Goal: Transaction & Acquisition: Download file/media

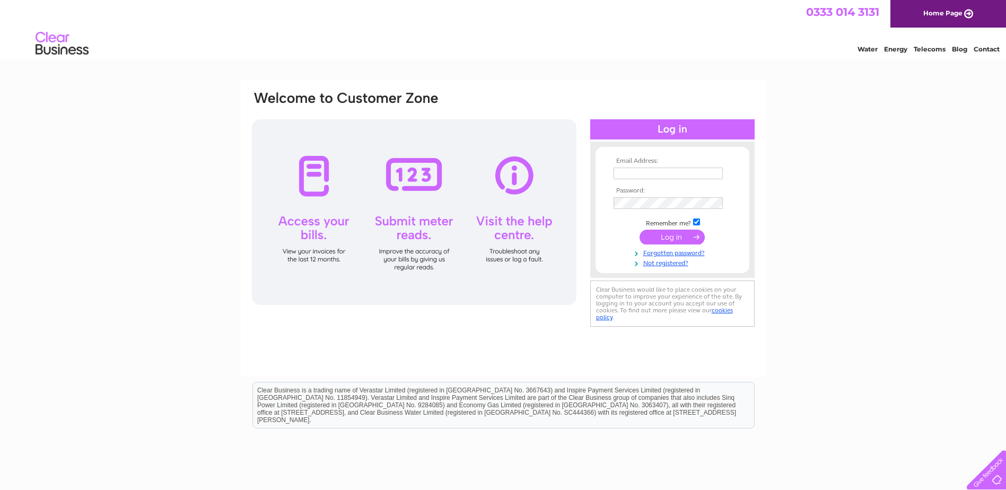
type input "mail@hotcovers.co.uk"
click at [678, 234] on input "submit" at bounding box center [671, 237] width 65 height 15
click at [667, 235] on input "submit" at bounding box center [671, 237] width 65 height 15
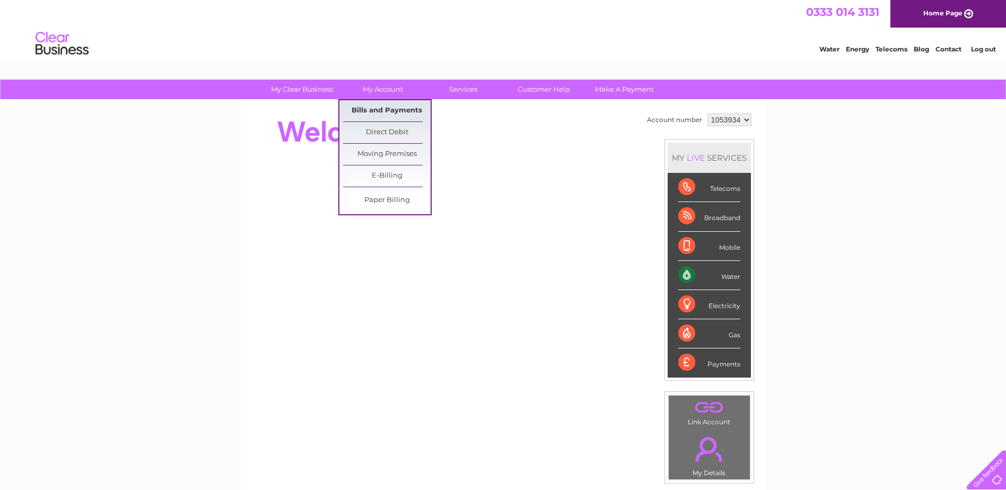
click at [0, 0] on link "Bills and Payments" at bounding box center [0, 0] width 0 height 0
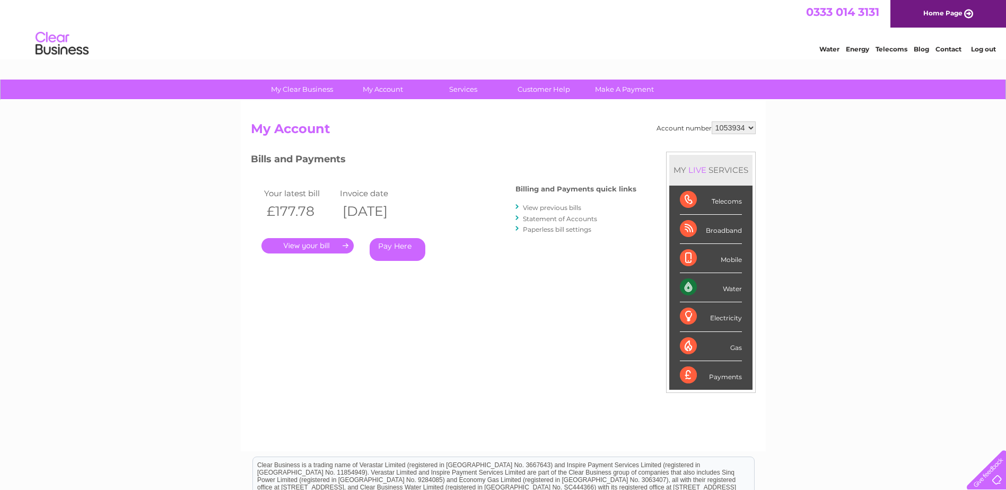
click at [306, 244] on link "." at bounding box center [307, 245] width 92 height 15
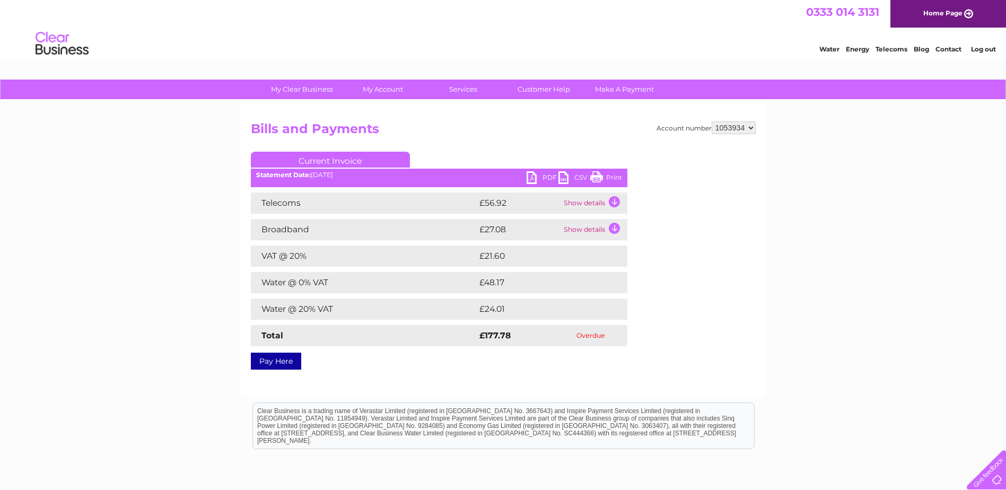
click at [547, 179] on link "PDF" at bounding box center [542, 178] width 32 height 15
